Goal: Find specific page/section: Find specific page/section

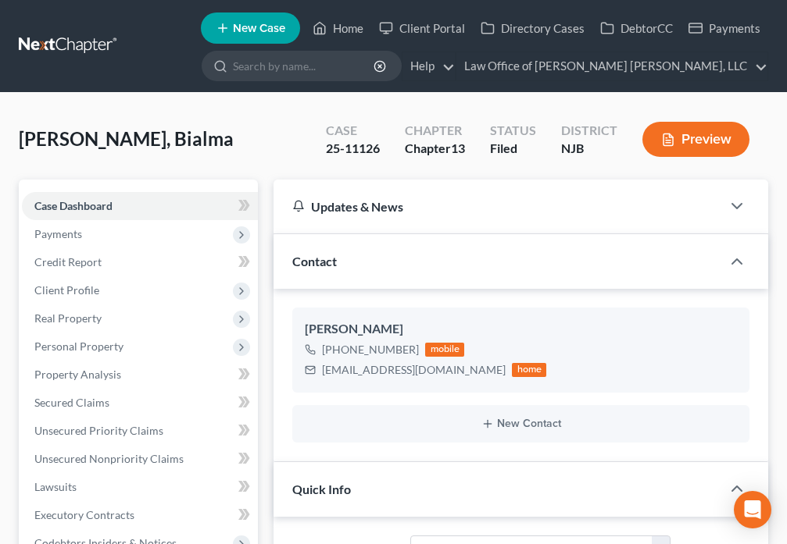
select select "10"
select select "6"
select select "0"
click at [309, 32] on link "Home" at bounding box center [338, 28] width 66 height 28
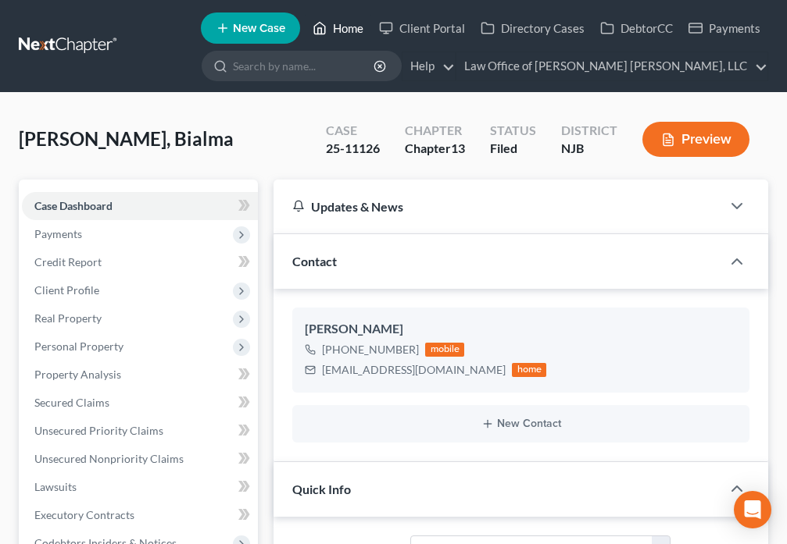
click at [322, 29] on polyline at bounding box center [320, 31] width 4 height 6
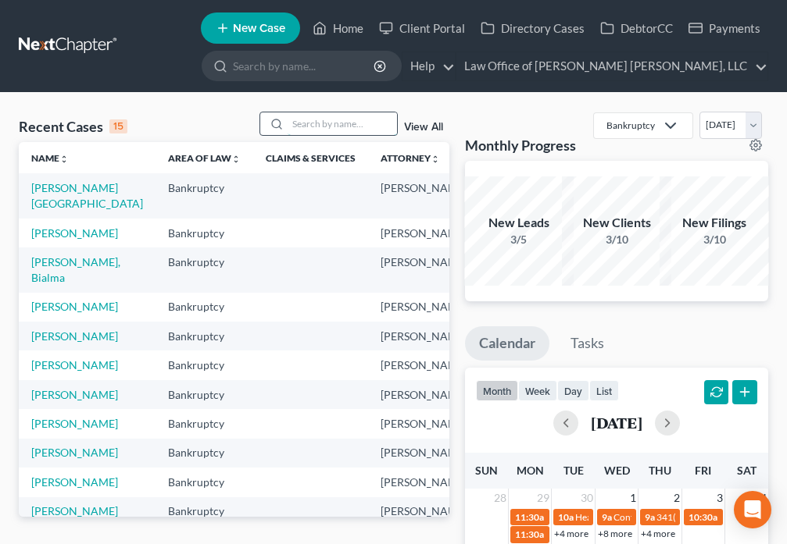
click at [312, 121] on input "search" at bounding box center [341, 123] width 109 height 23
type input "[PERSON_NAME]"
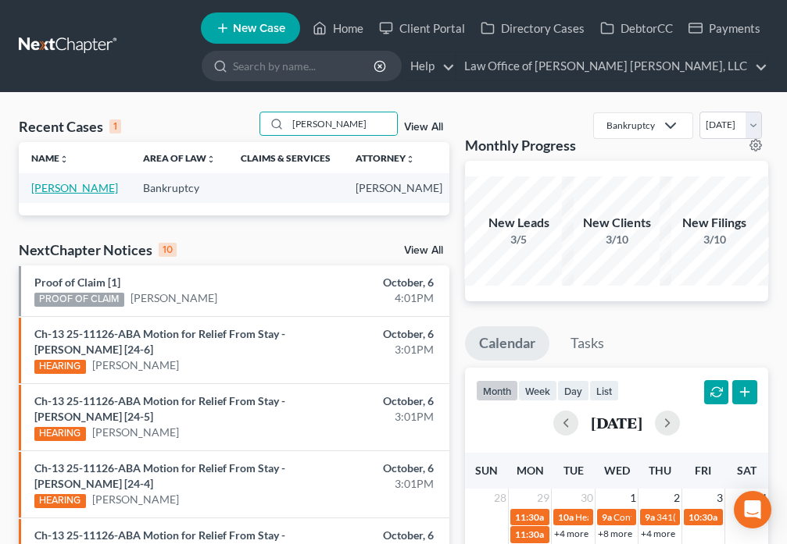
click at [54, 192] on link "[PERSON_NAME]" at bounding box center [74, 187] width 87 height 13
select select "4"
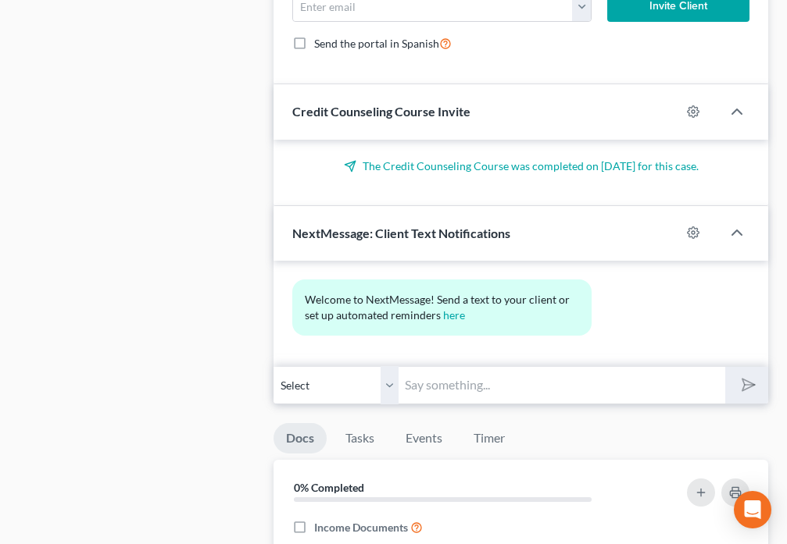
scroll to position [1531, 0]
